Goal: Task Accomplishment & Management: Use online tool/utility

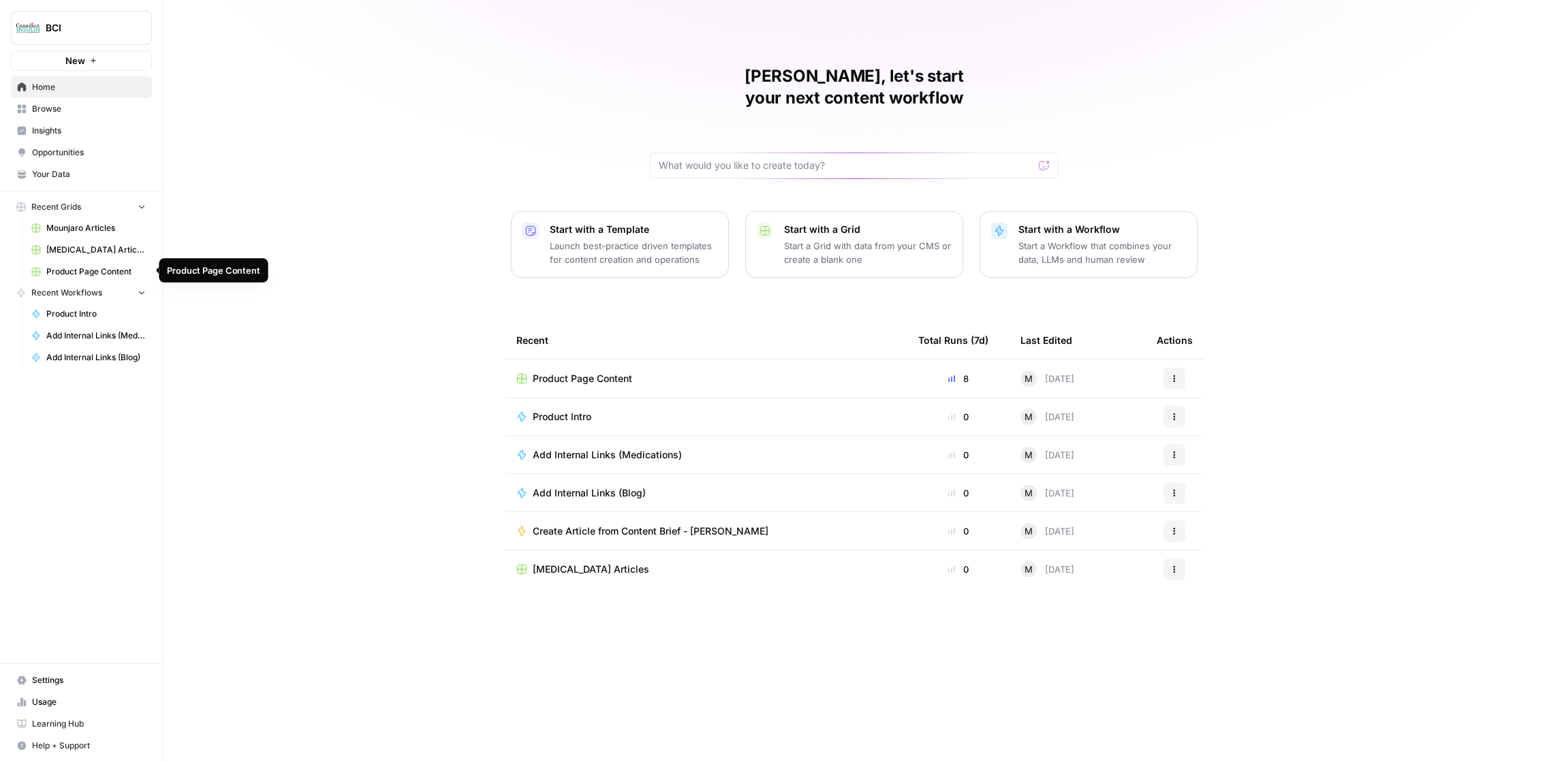
click at [91, 270] on span "Product Page Content" at bounding box center [95, 272] width 99 height 12
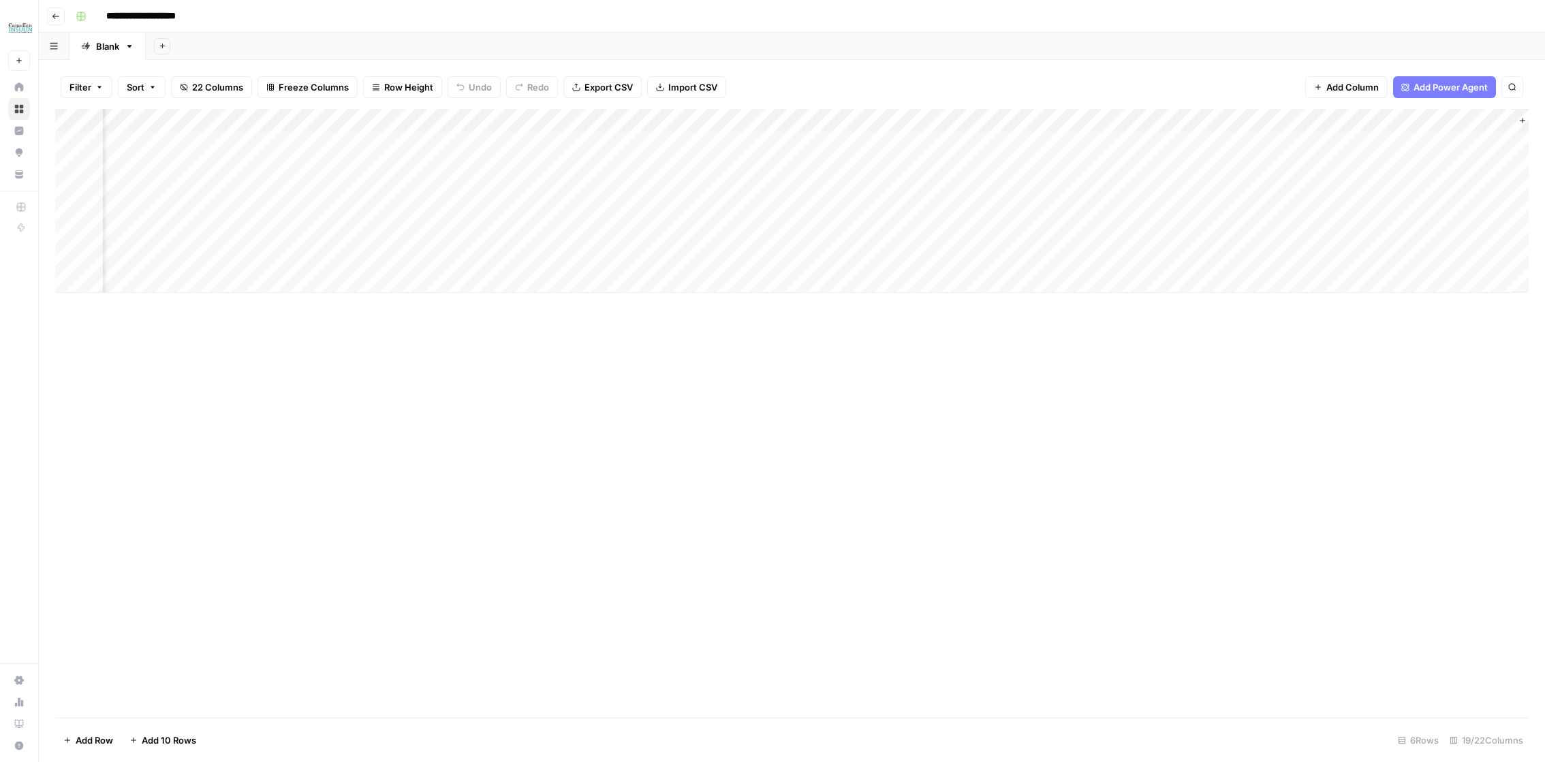
scroll to position [0, 1174]
click at [826, 166] on div "Add Column" at bounding box center [791, 201] width 1473 height 184
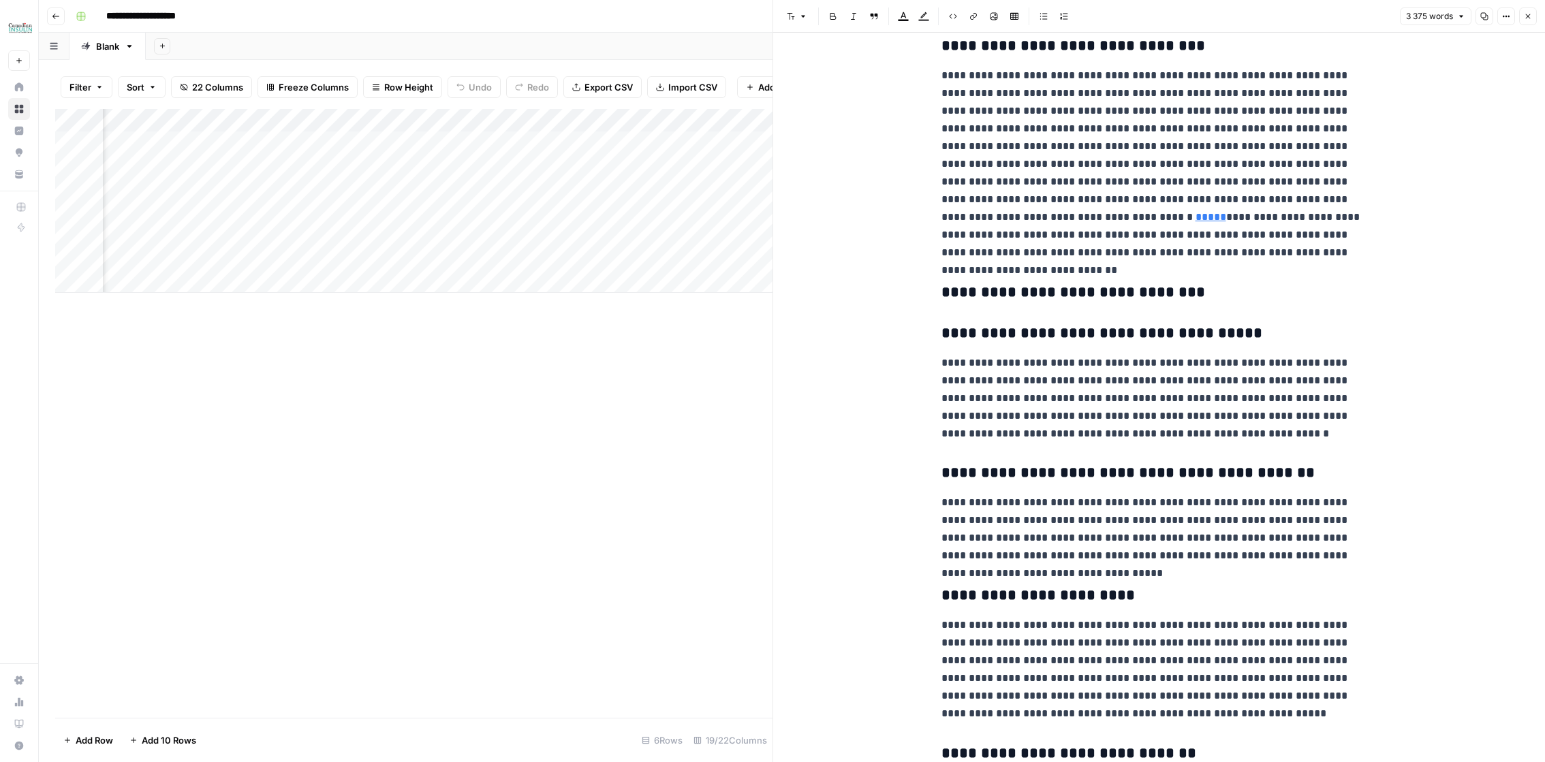
scroll to position [5926, 0]
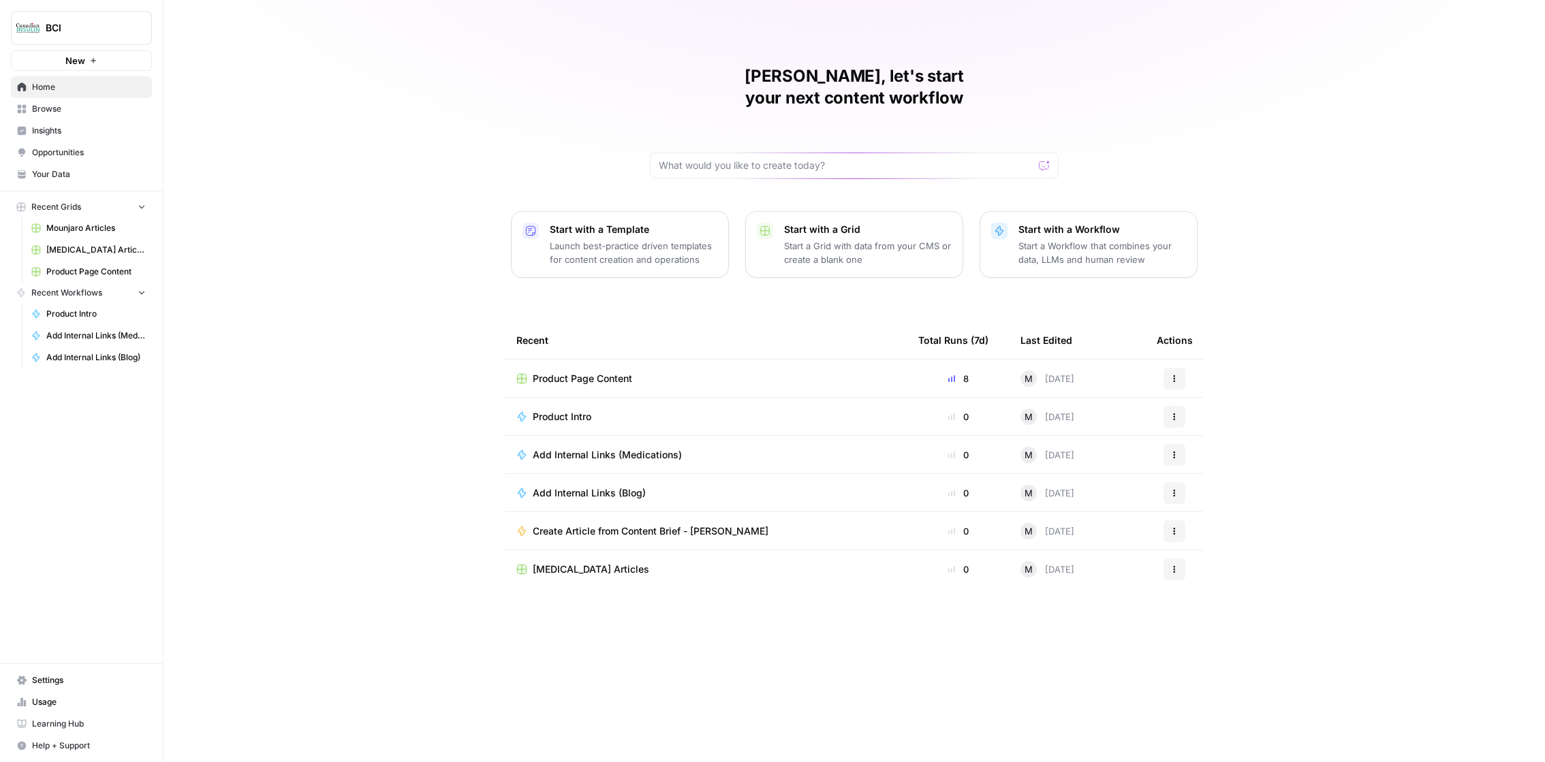
click at [57, 704] on span "Usage" at bounding box center [89, 702] width 114 height 12
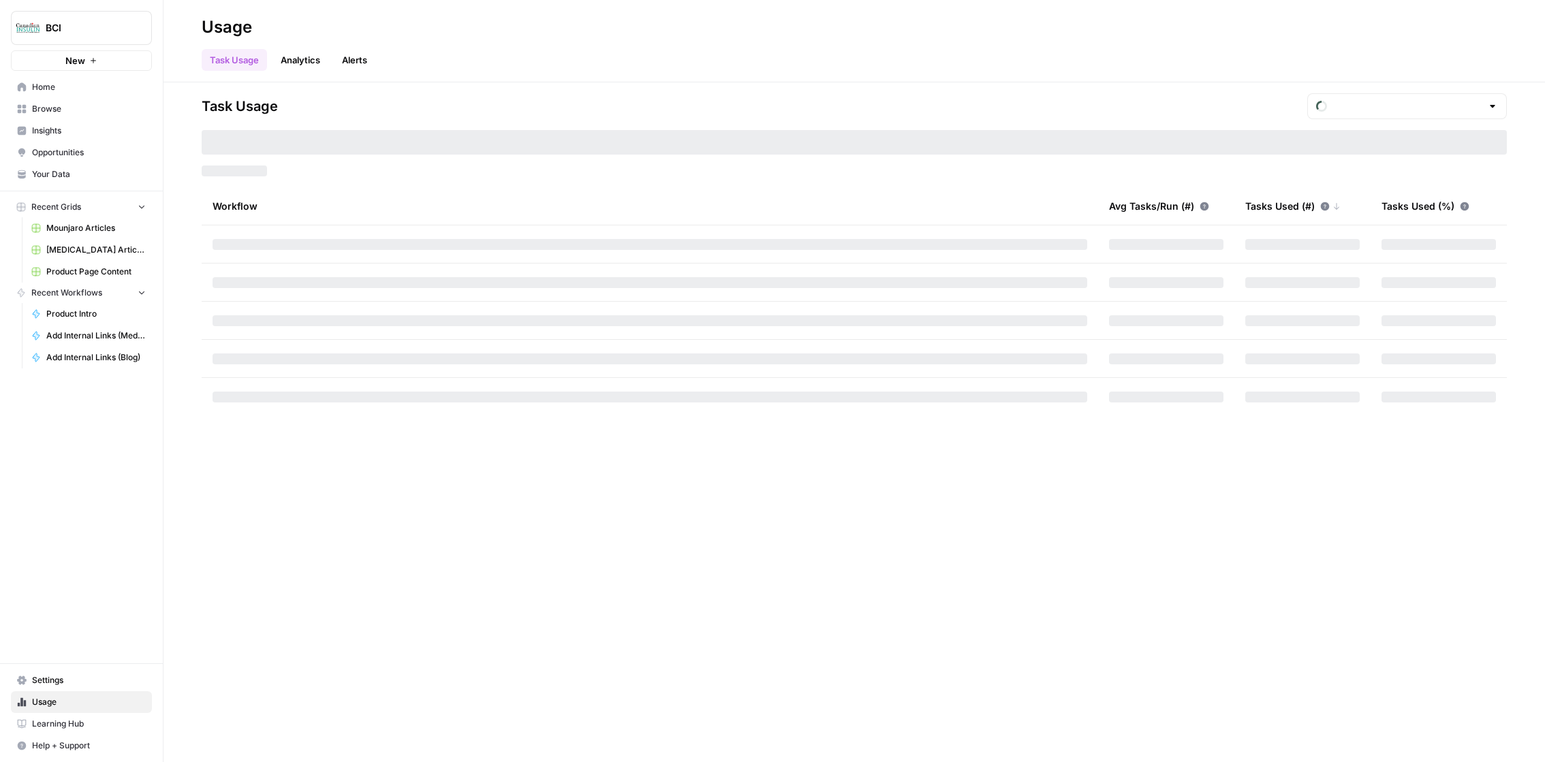
type input "October Included Tasks"
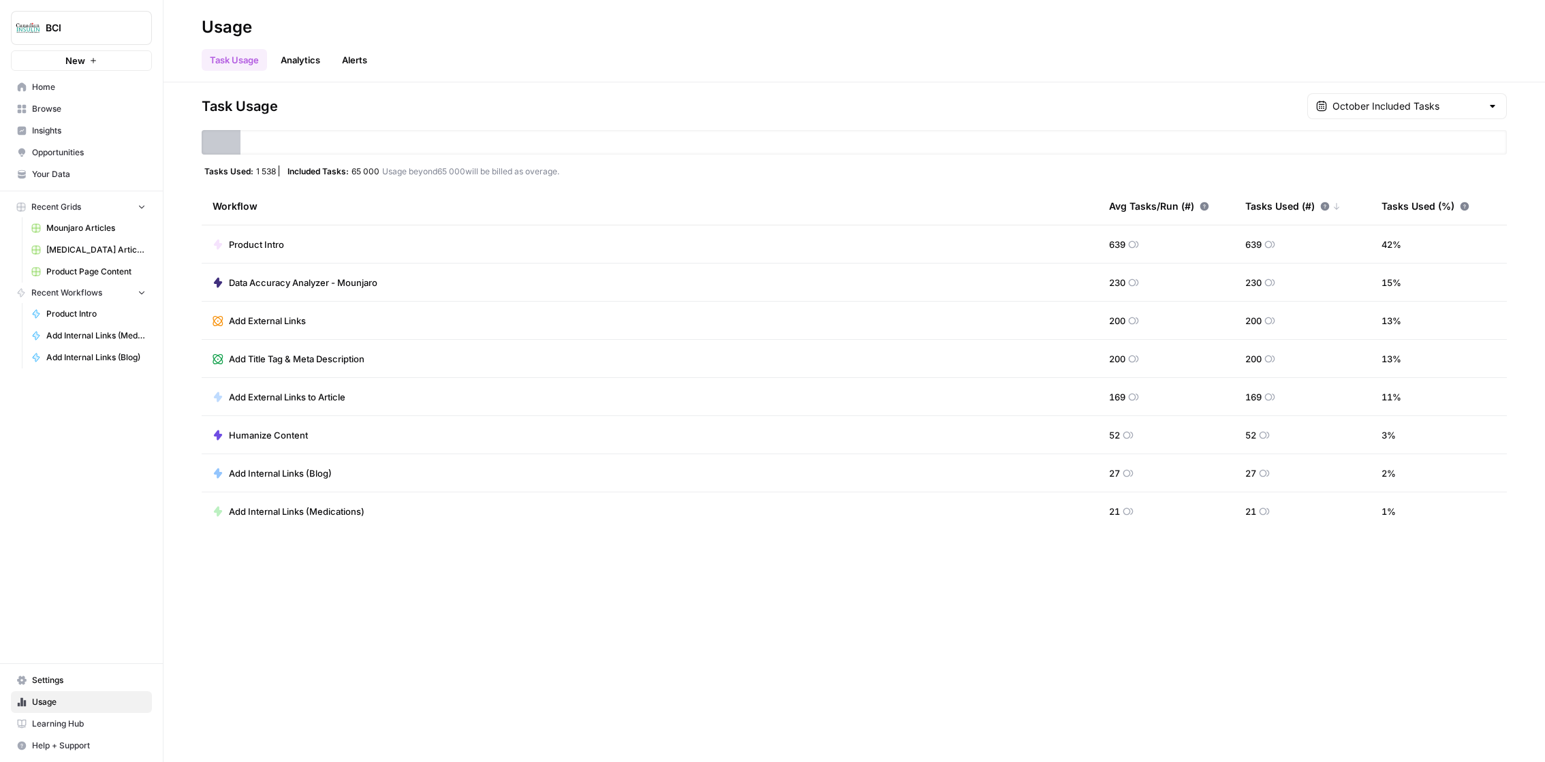
click at [65, 687] on span "Settings" at bounding box center [89, 680] width 114 height 12
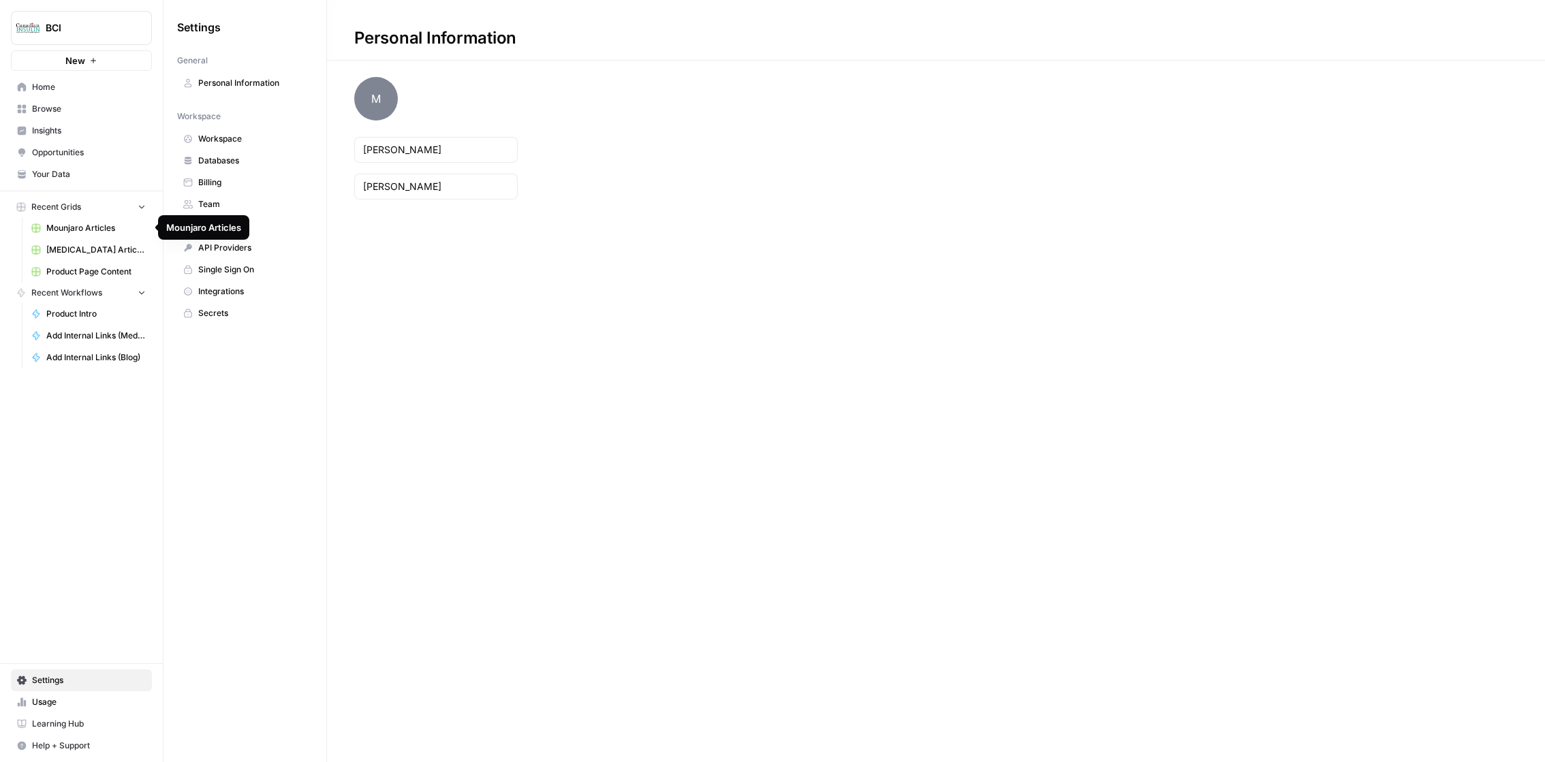
click at [95, 273] on span "Product Page Content" at bounding box center [95, 272] width 99 height 12
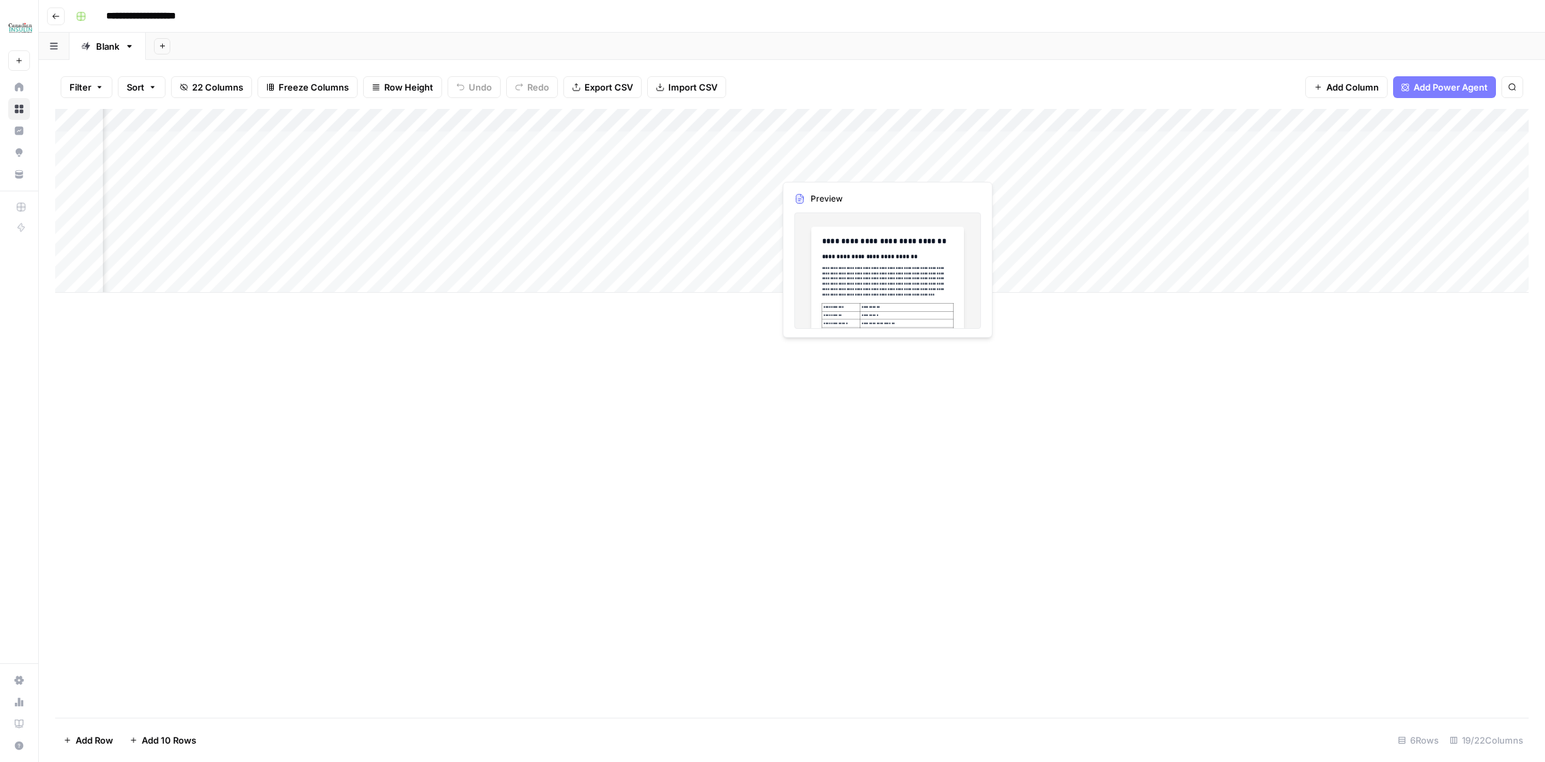
scroll to position [0, 791]
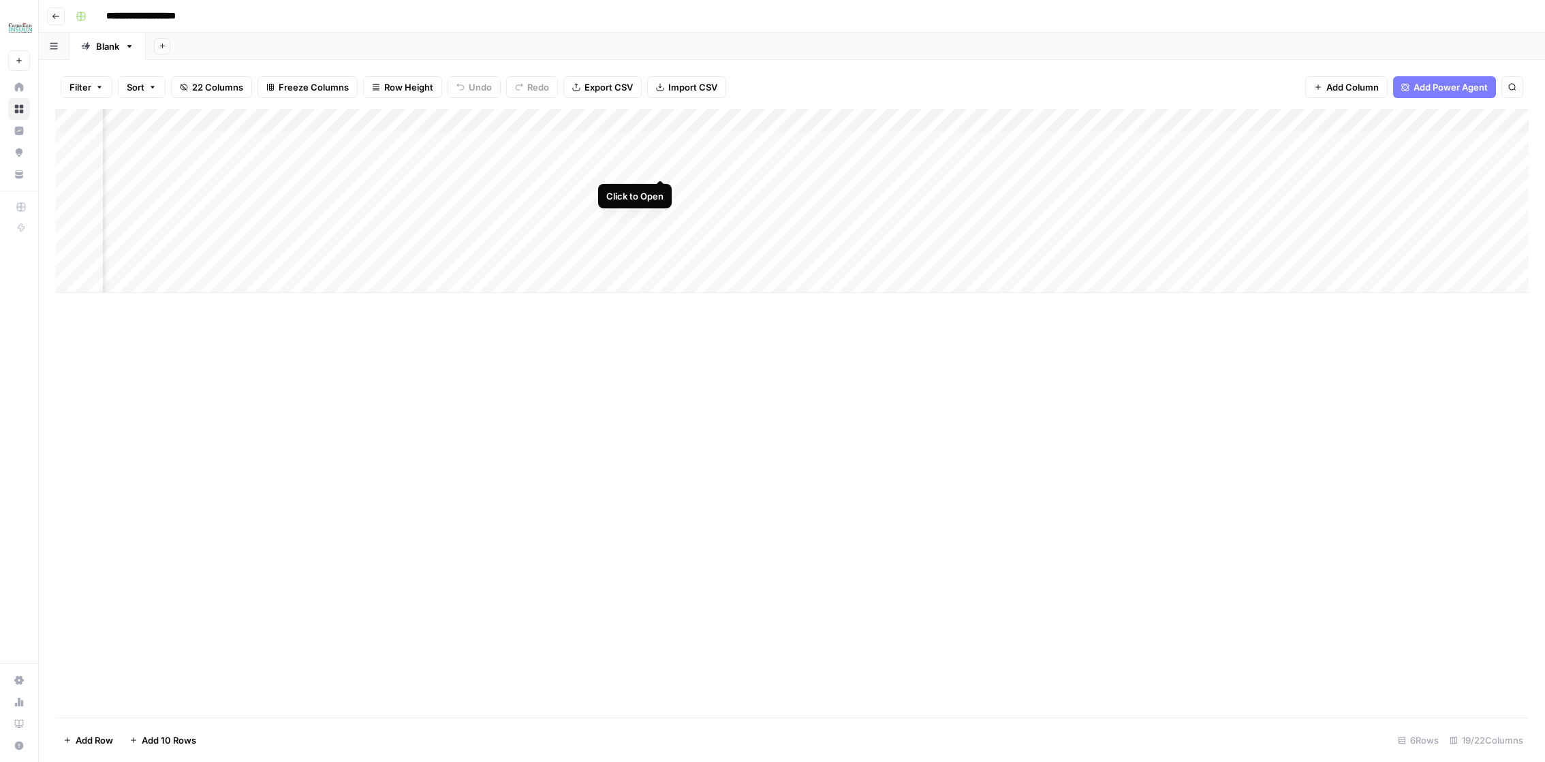
click at [662, 161] on div "Add Column" at bounding box center [791, 201] width 1473 height 184
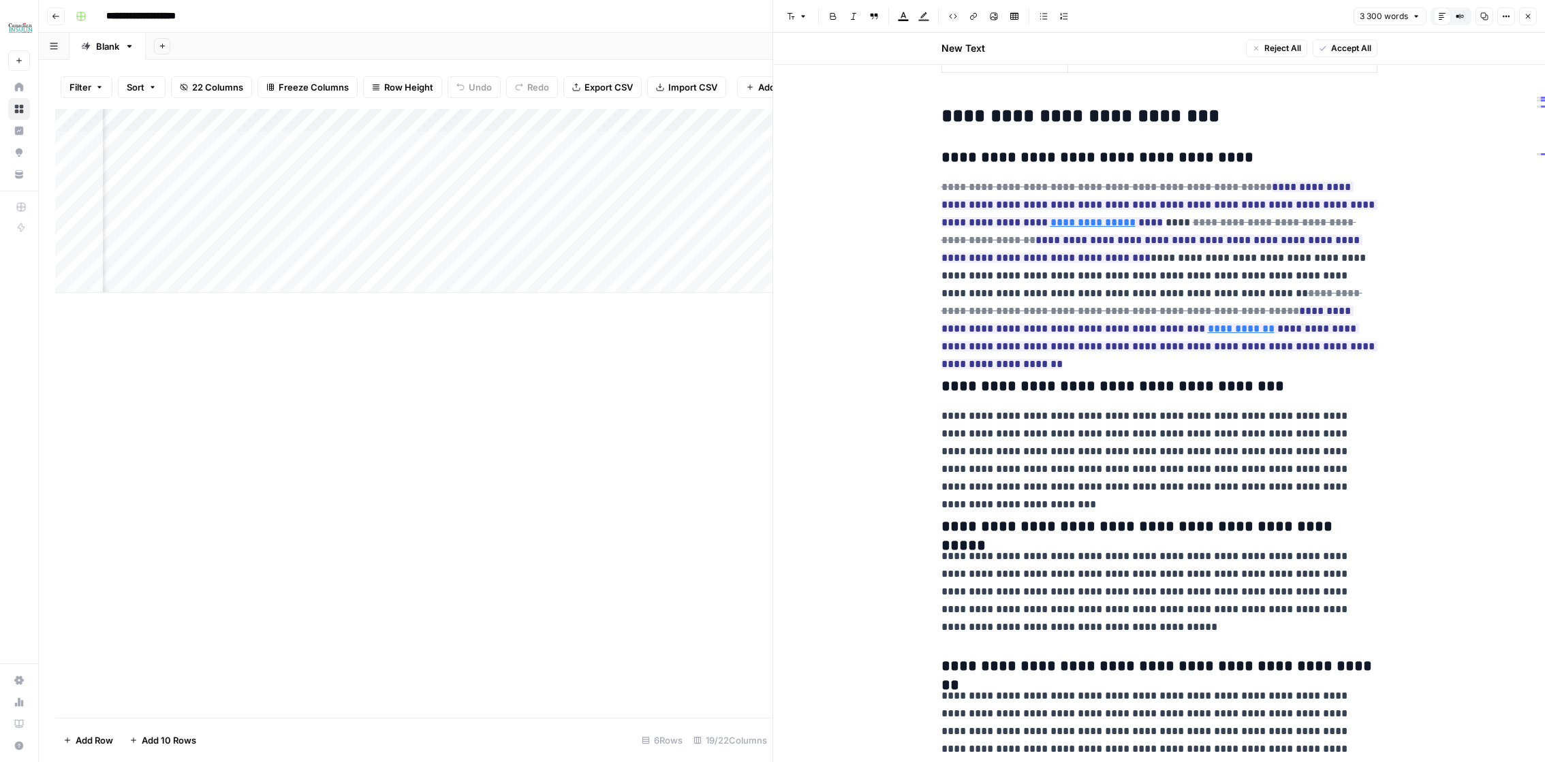
scroll to position [597, 0]
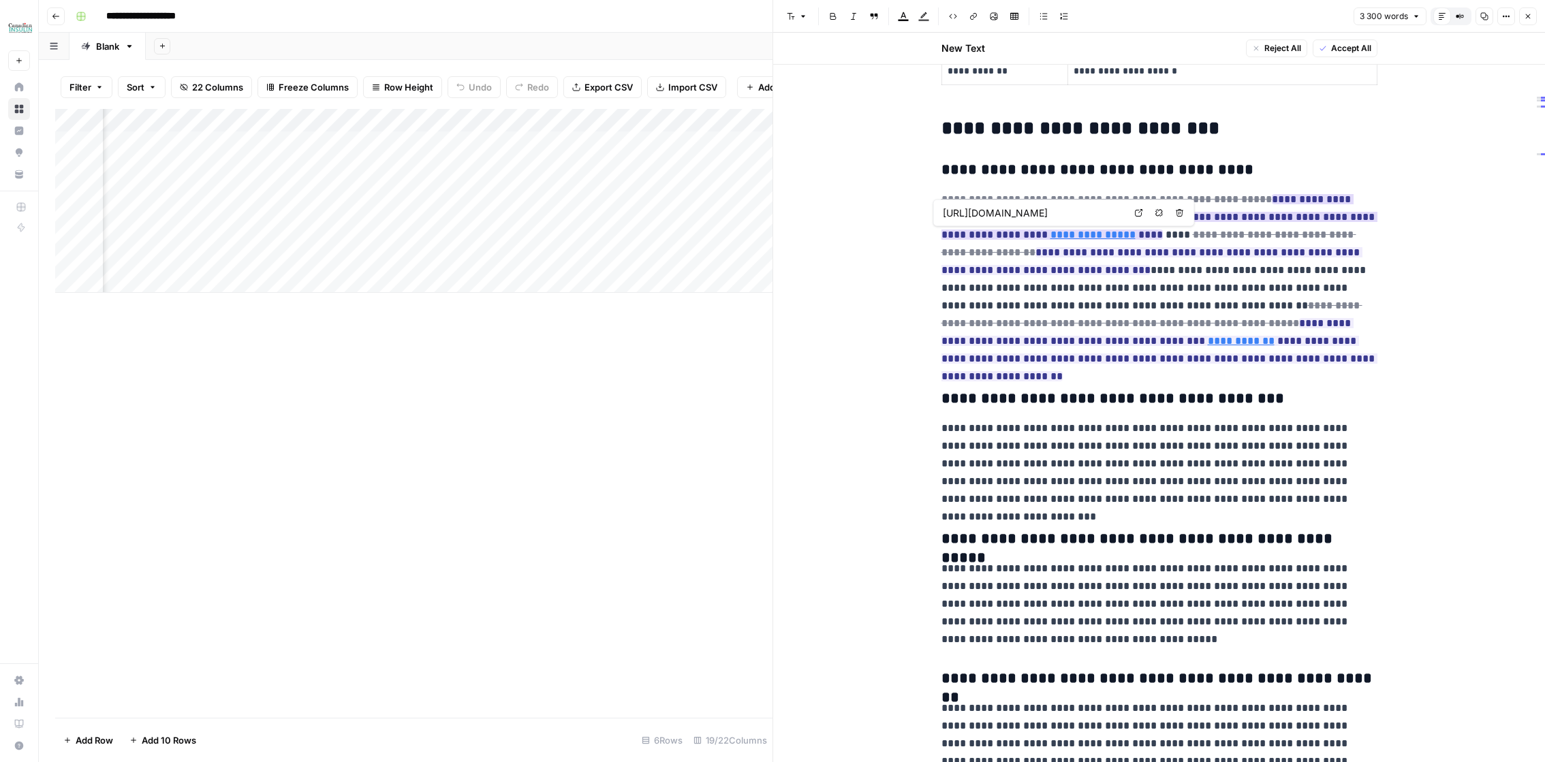
click at [1050, 235] on link "**********" at bounding box center [1092, 235] width 85 height 10
click at [989, 225] on div "[URL][DOMAIN_NAME] Open in a new tab Remove link Remove link and delete text" at bounding box center [1064, 213] width 262 height 27
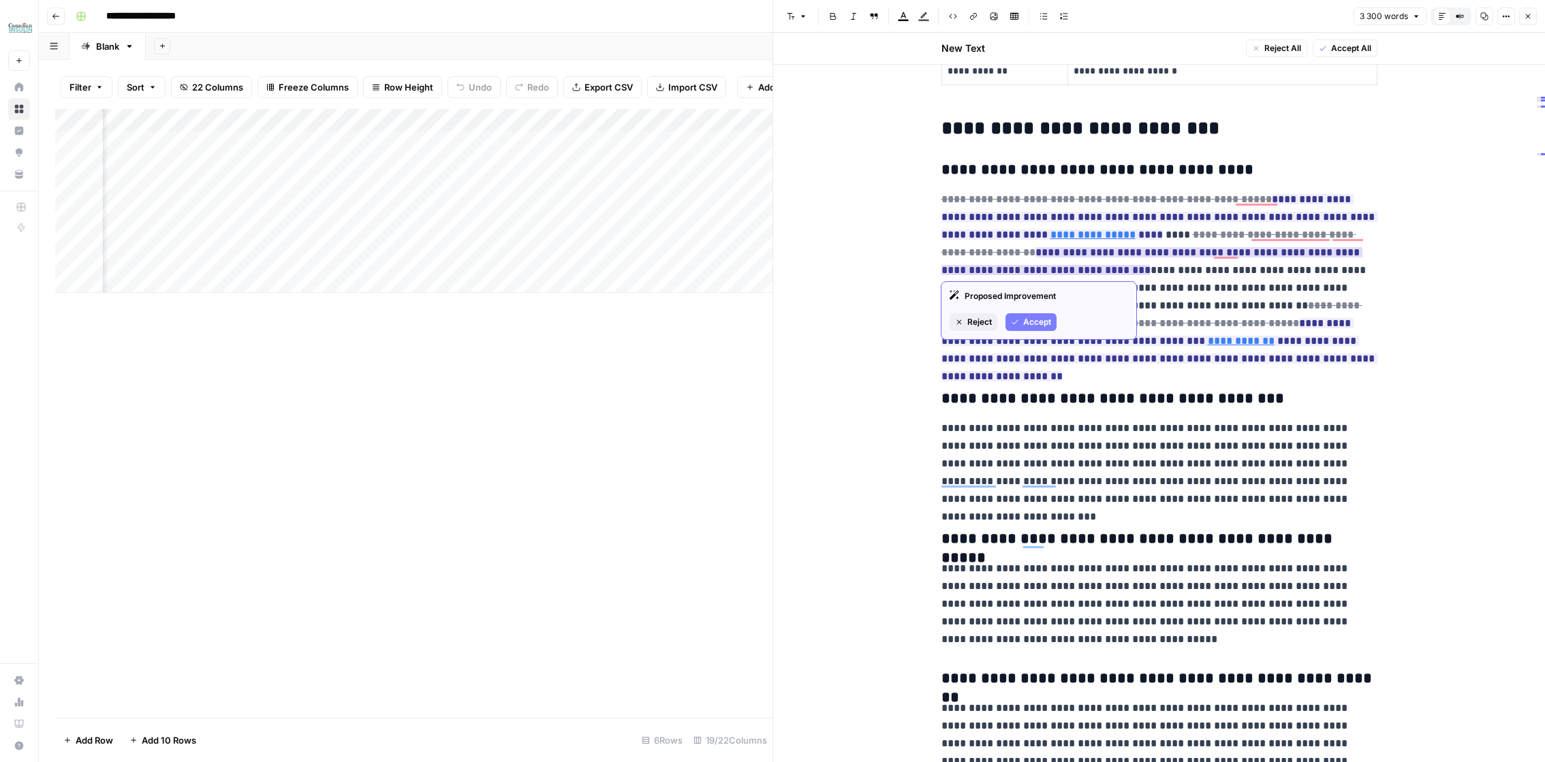
click at [985, 322] on span "Reject" at bounding box center [979, 322] width 25 height 12
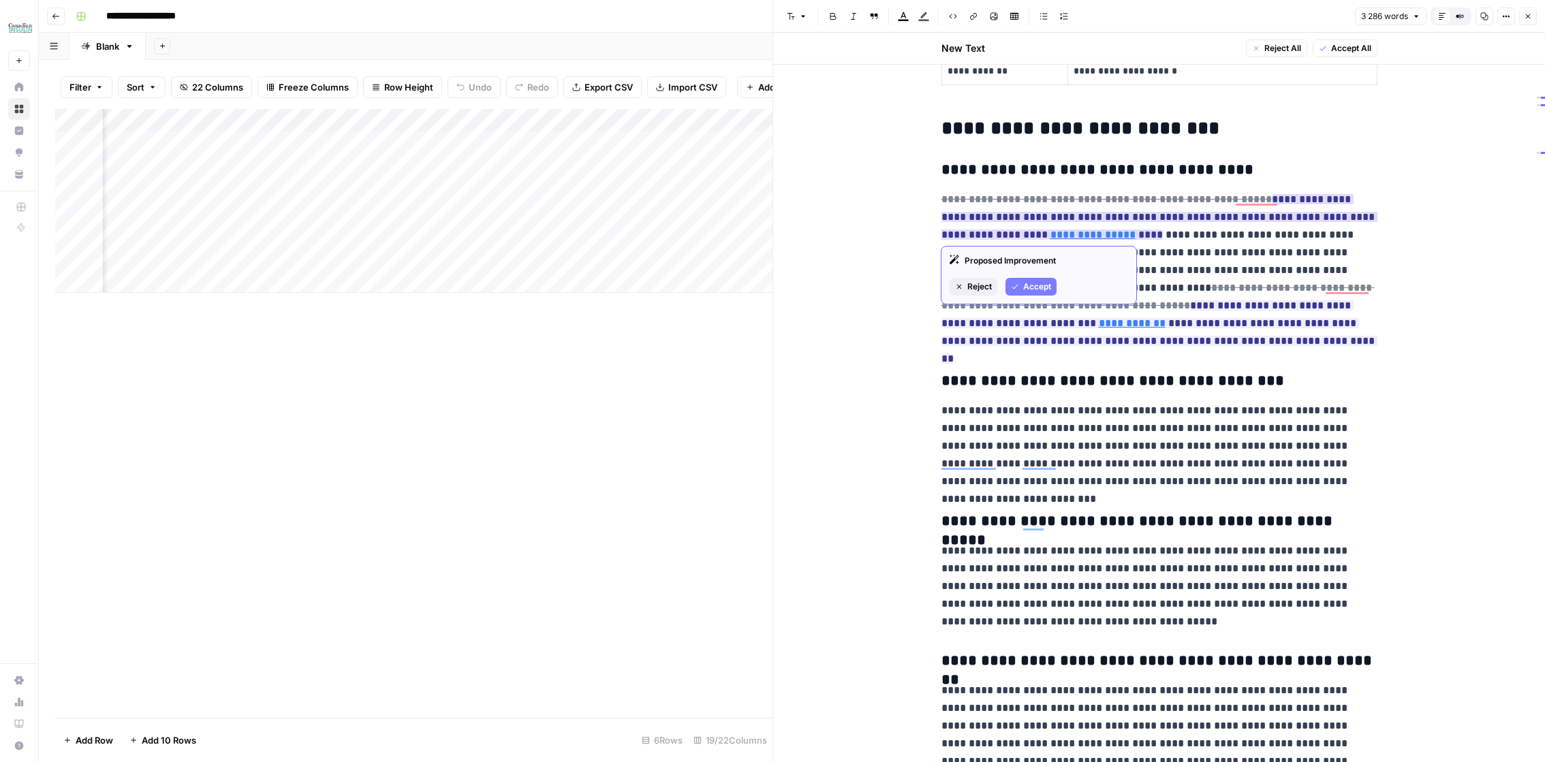
click at [968, 292] on span "Reject" at bounding box center [979, 287] width 25 height 12
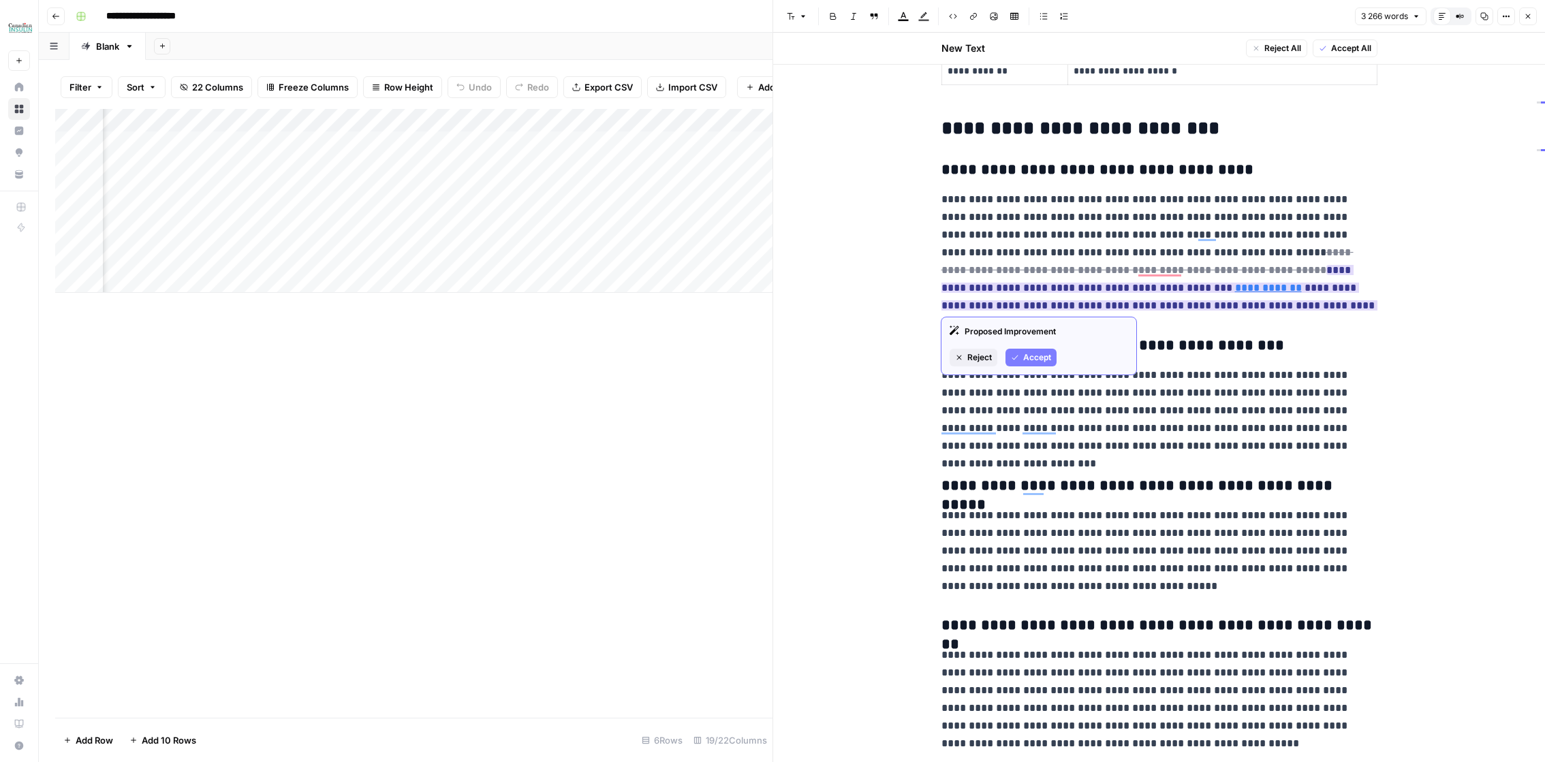
click at [973, 358] on span "Reject" at bounding box center [979, 357] width 25 height 12
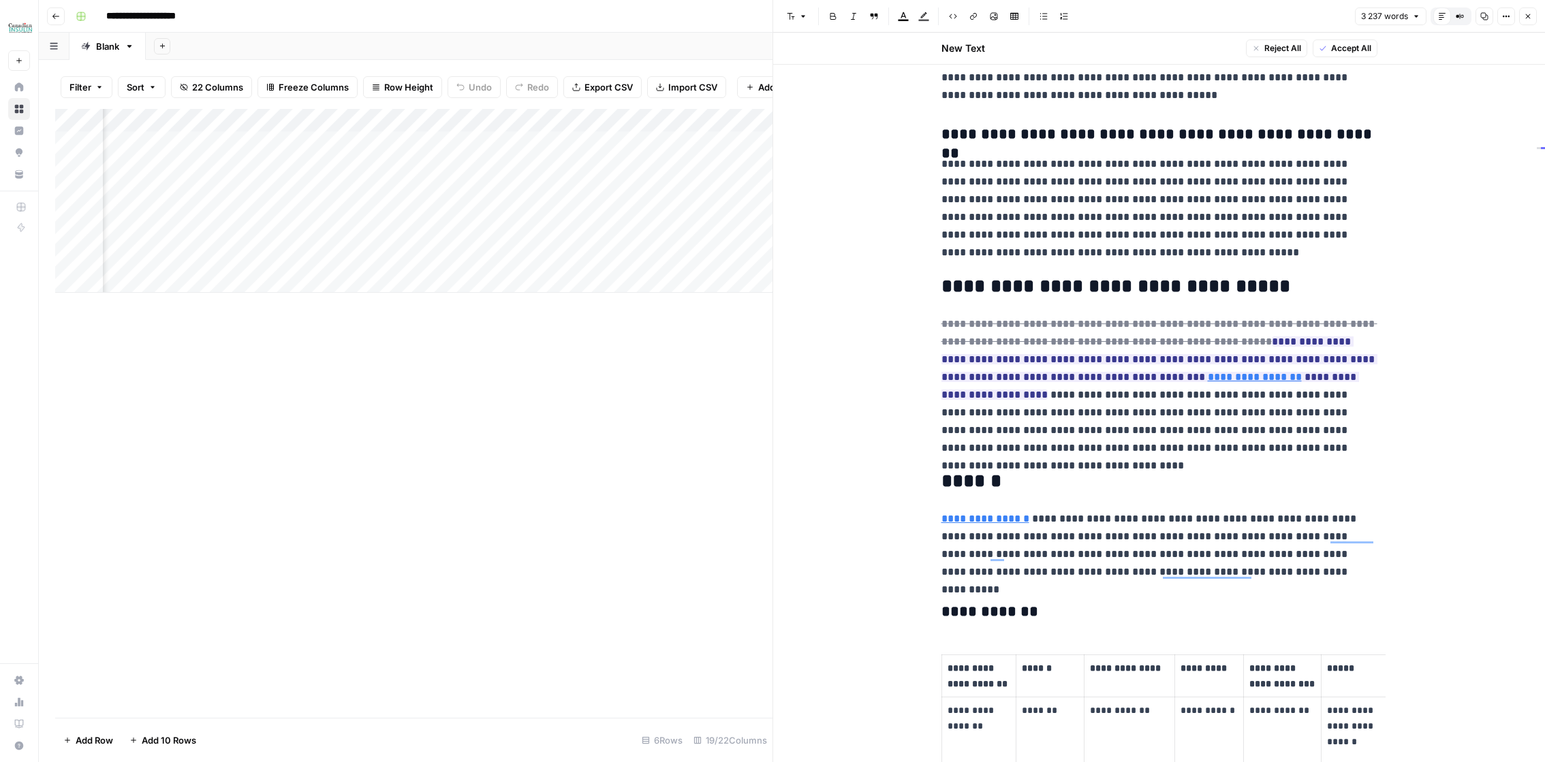
scroll to position [0, 0]
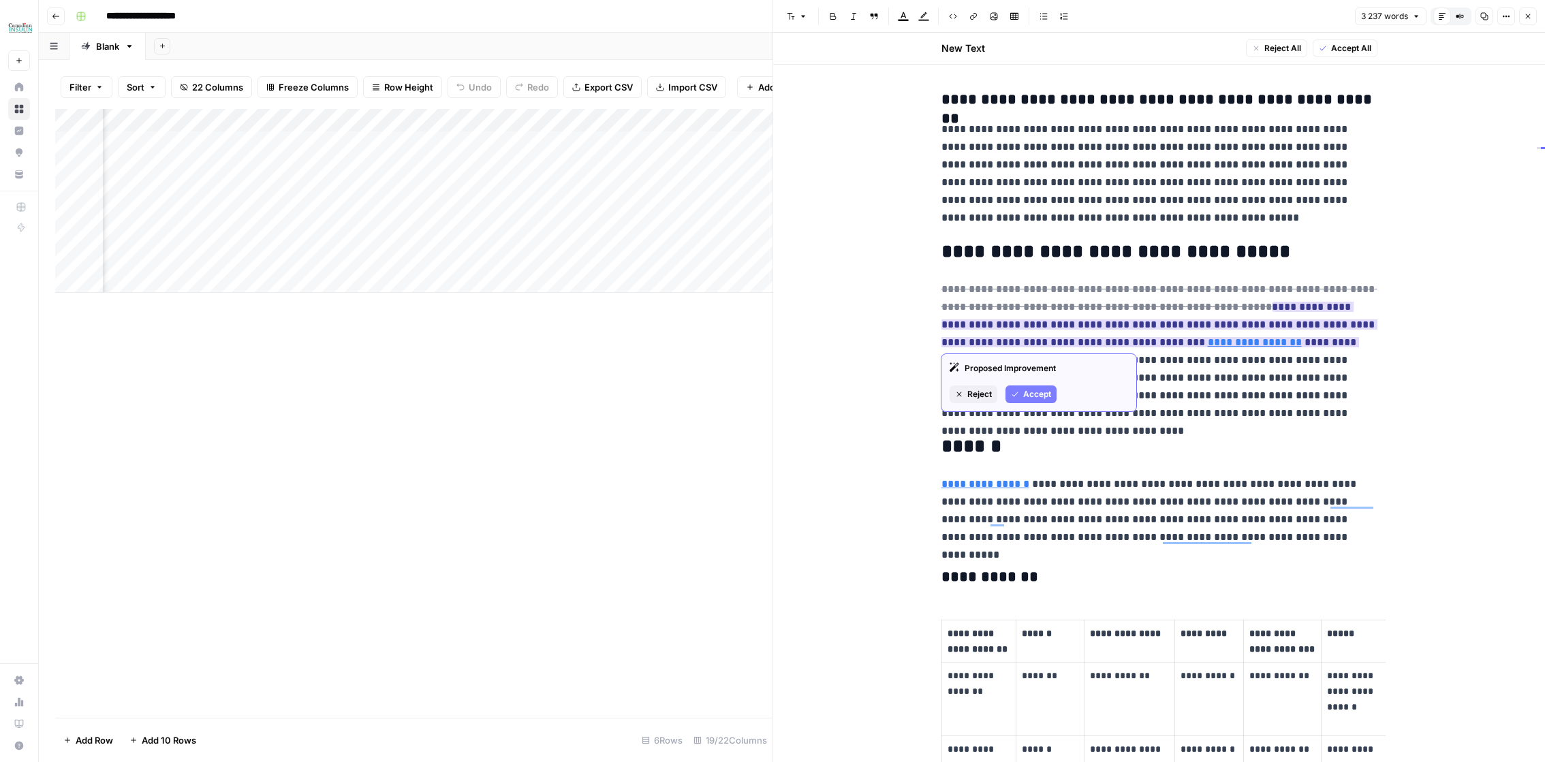
click at [1025, 398] on span "Accept" at bounding box center [1037, 394] width 28 height 12
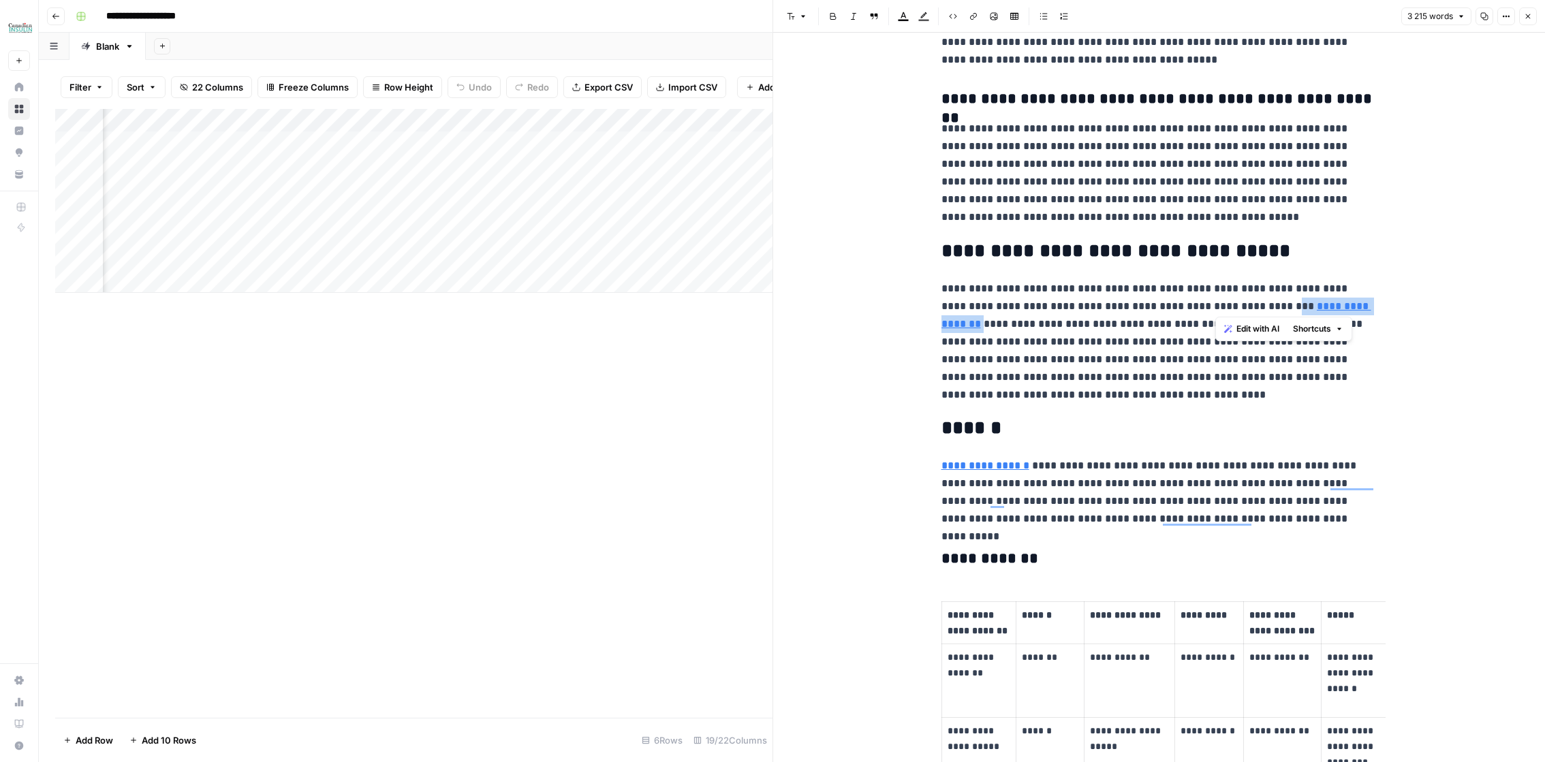
drag, startPoint x: 1214, startPoint y: 310, endPoint x: 1355, endPoint y: 300, distance: 140.6
click at [1355, 300] on p "**********" at bounding box center [1159, 342] width 436 height 124
copy p "**********"
click at [1031, 299] on p "**********" at bounding box center [1159, 342] width 436 height 124
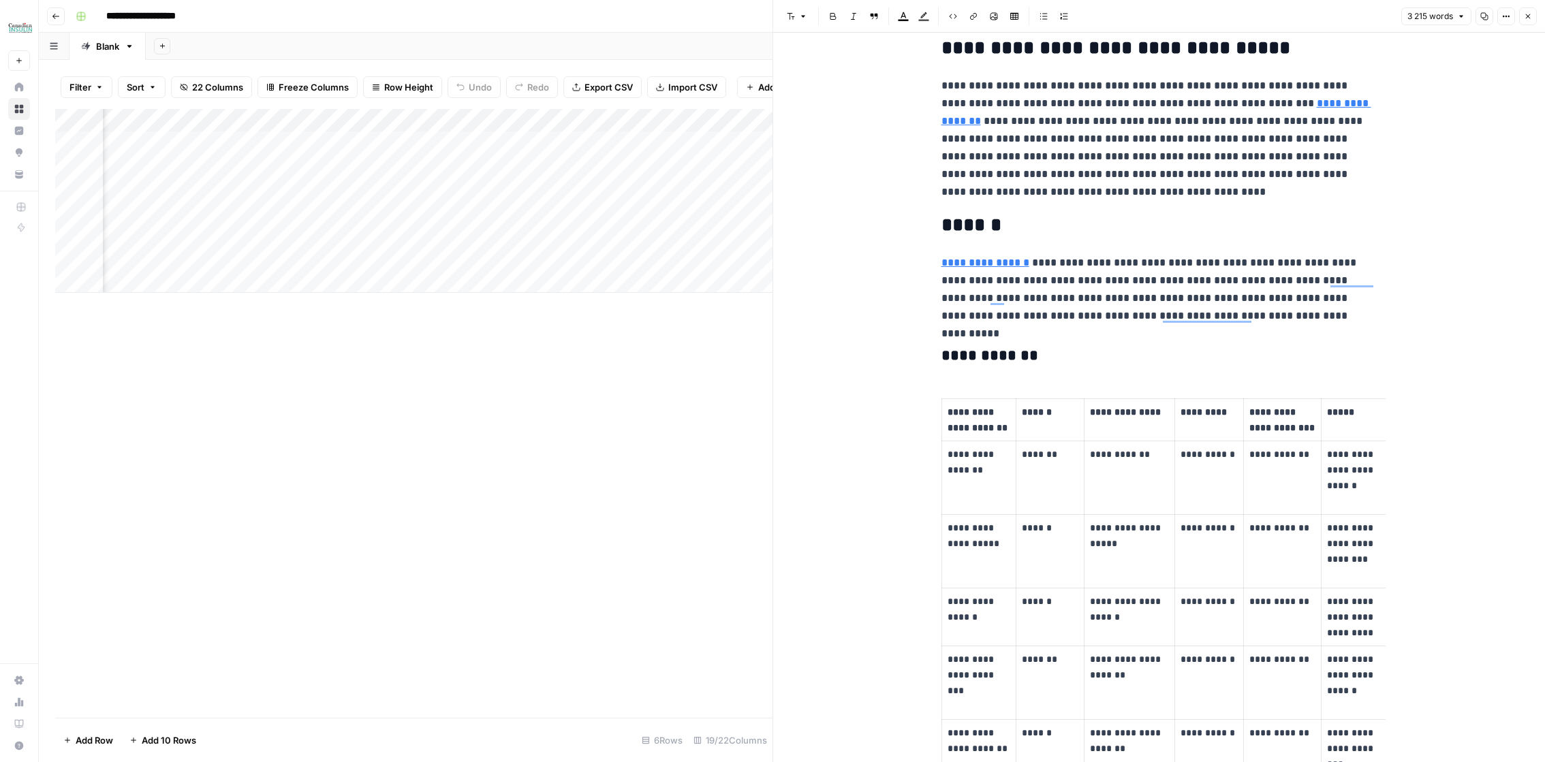
scroll to position [1648, 0]
